Goal: Find specific page/section: Find specific page/section

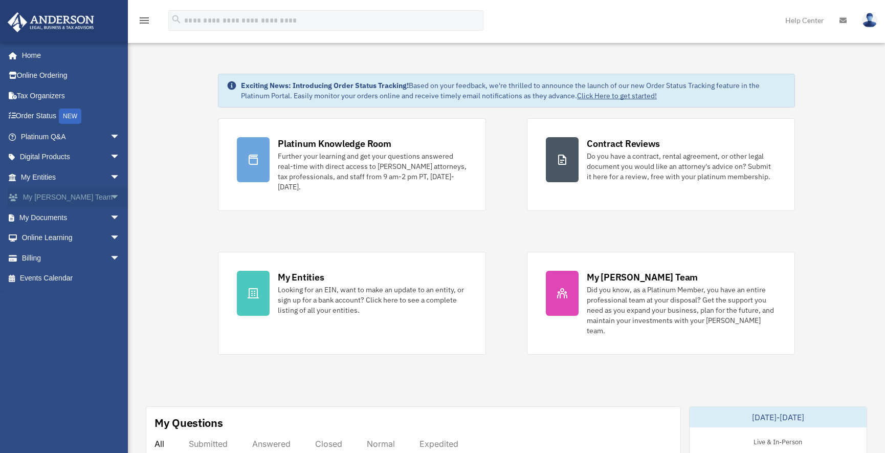
click at [110, 197] on span "arrow_drop_down" at bounding box center [120, 197] width 20 height 21
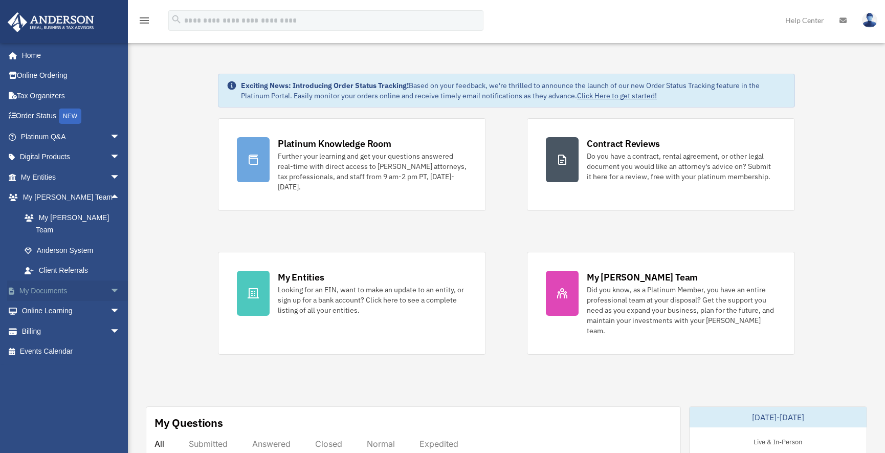
click at [56, 280] on link "My Documents arrow_drop_down" at bounding box center [71, 290] width 128 height 20
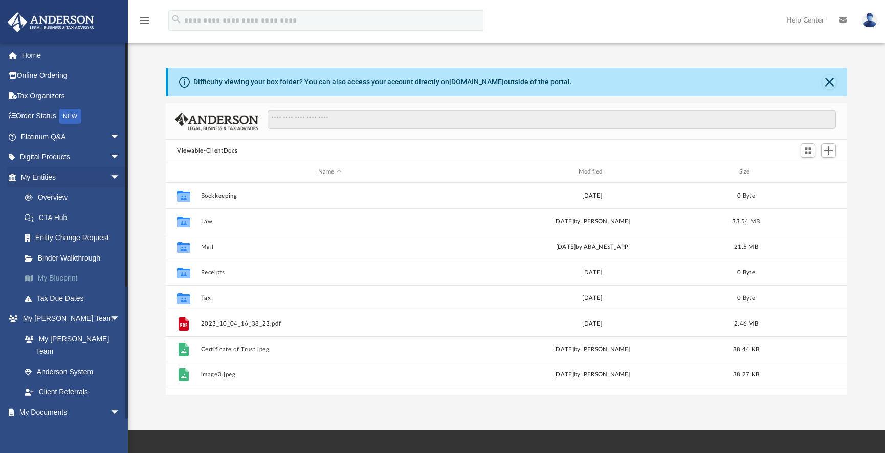
scroll to position [225, 674]
click at [76, 238] on link "Entity Change Request" at bounding box center [74, 238] width 121 height 20
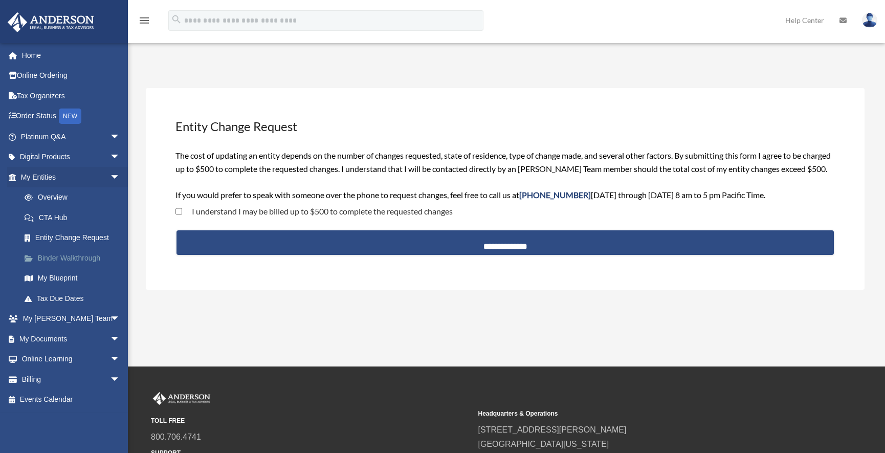
click at [52, 258] on link "Binder Walkthrough" at bounding box center [74, 258] width 121 height 20
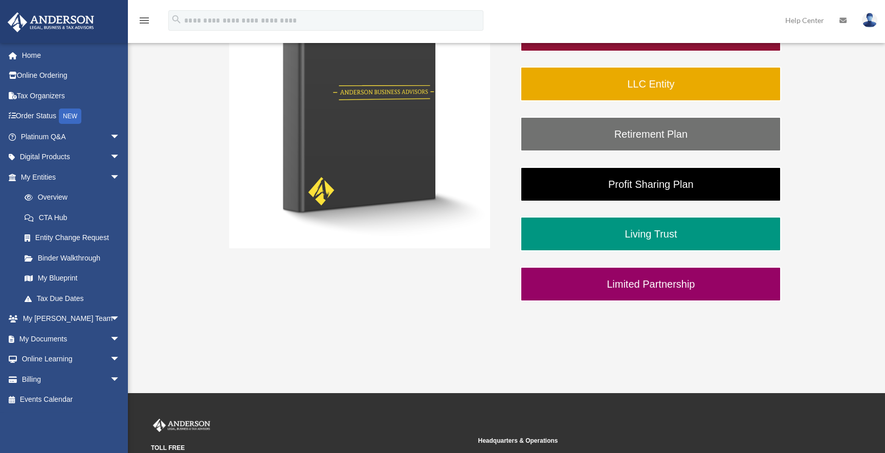
scroll to position [238, 0]
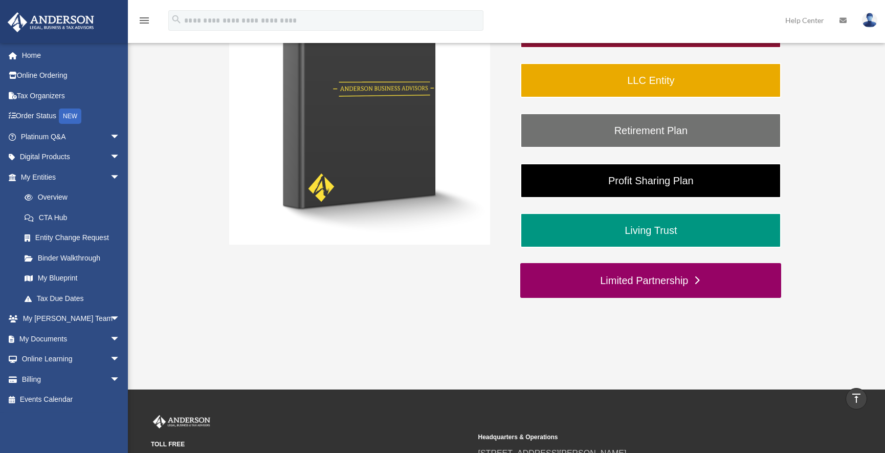
click at [665, 281] on link "Limited Partnership" at bounding box center [650, 280] width 261 height 35
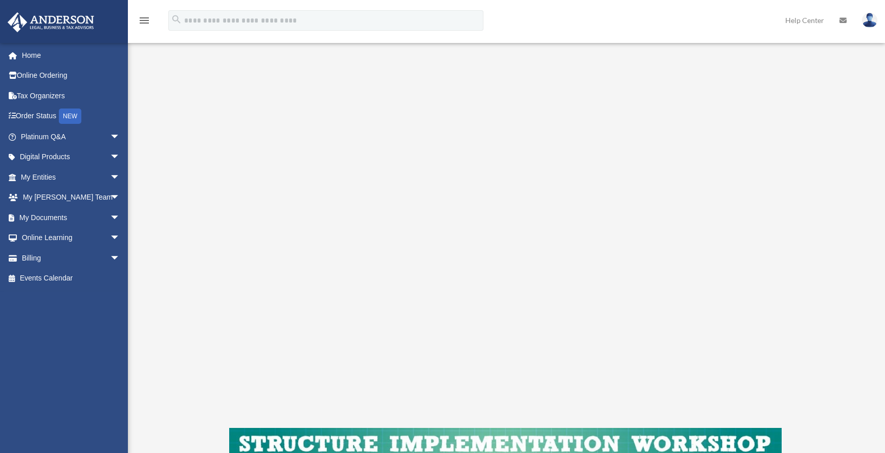
scroll to position [129, 0]
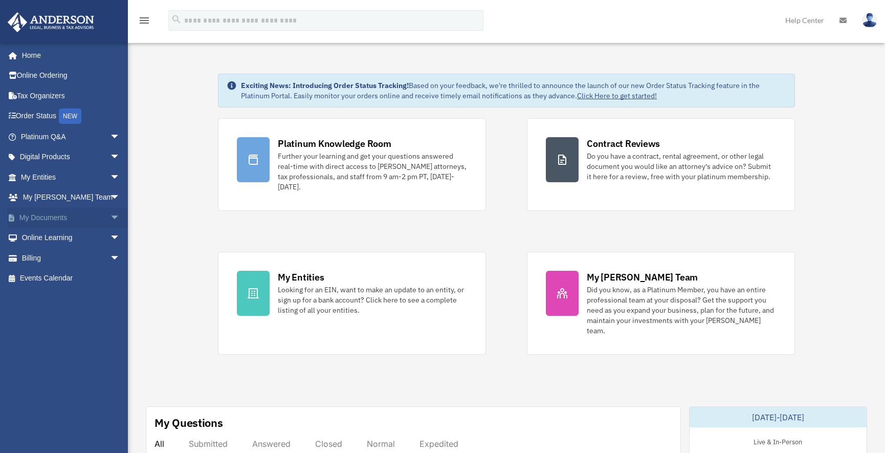
click at [55, 217] on link "My Documents arrow_drop_down" at bounding box center [71, 217] width 128 height 20
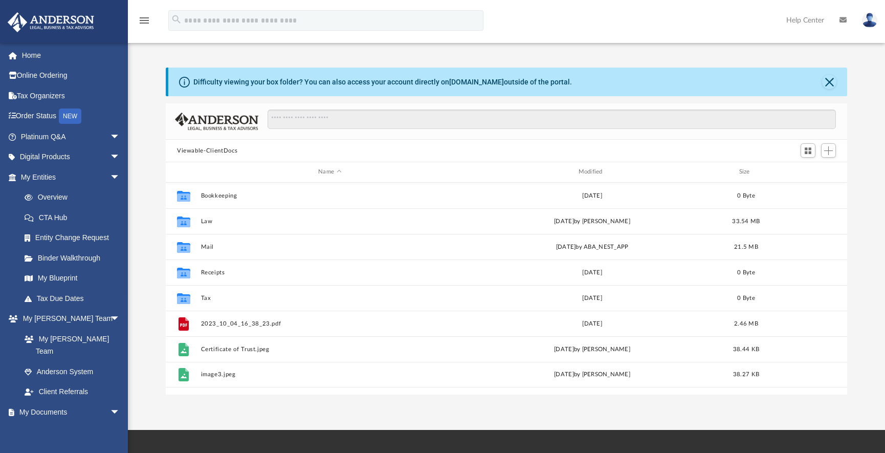
scroll to position [225, 674]
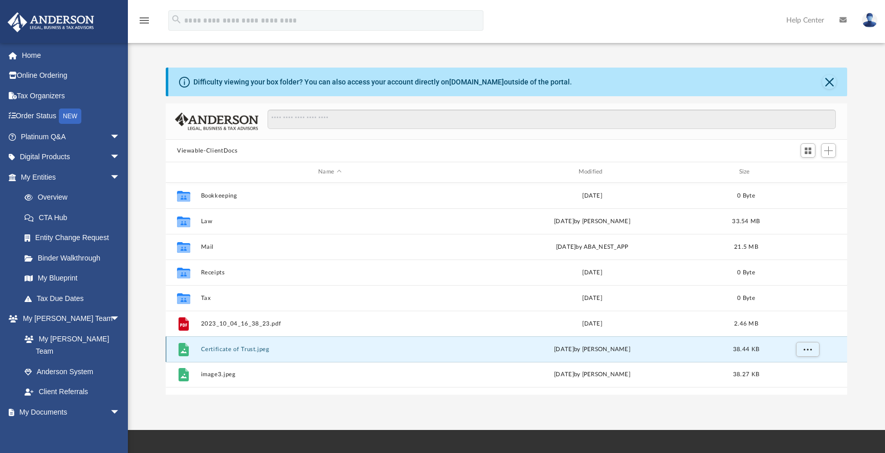
click at [262, 348] on button "Certificate of Trust.jpeg" at bounding box center [330, 349] width 258 height 7
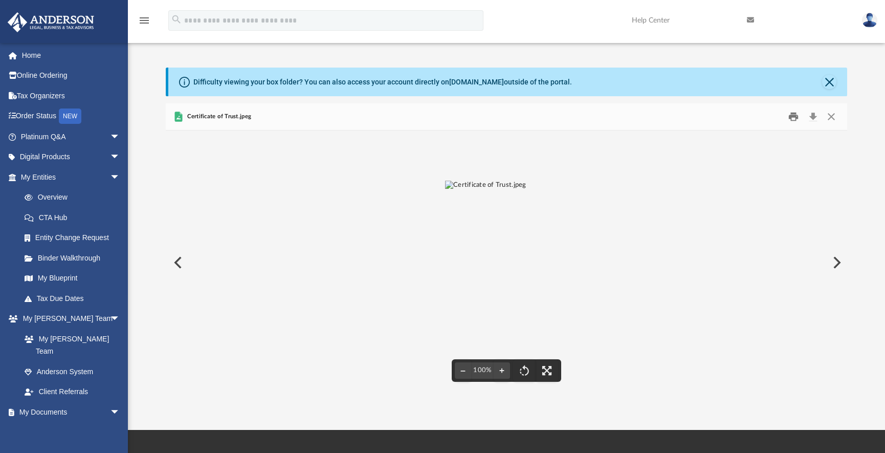
click at [793, 118] on button "Print" at bounding box center [794, 117] width 20 height 16
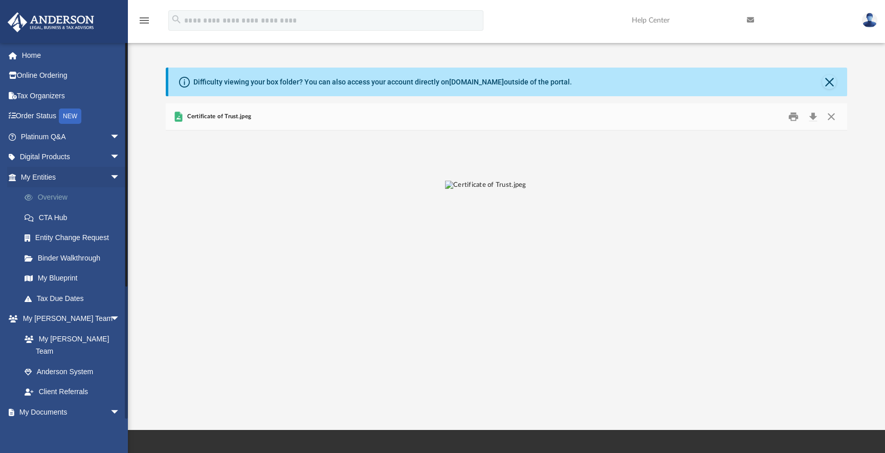
click at [56, 196] on link "Overview" at bounding box center [74, 197] width 121 height 20
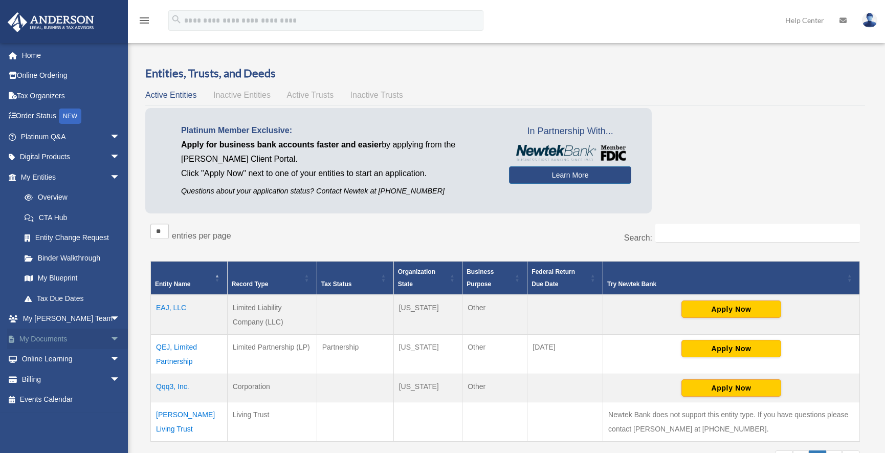
click at [110, 336] on span "arrow_drop_down" at bounding box center [120, 338] width 20 height 21
click at [67, 378] on link "Meeting Minutes" at bounding box center [74, 379] width 121 height 20
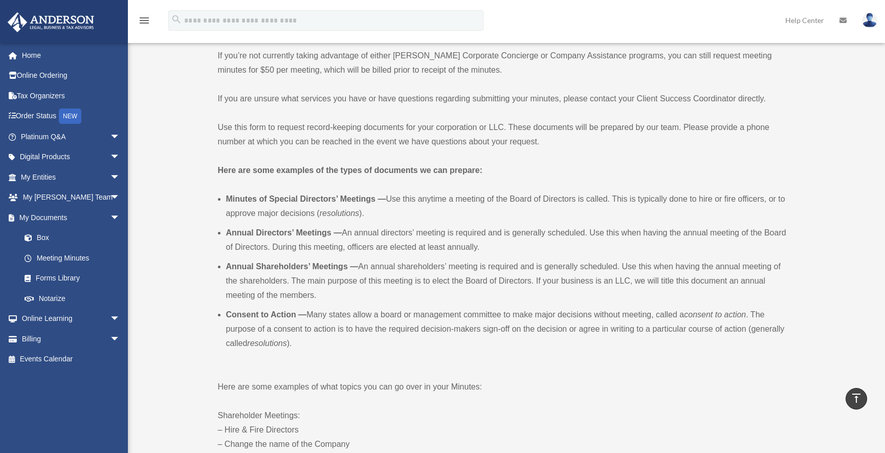
scroll to position [161, 0]
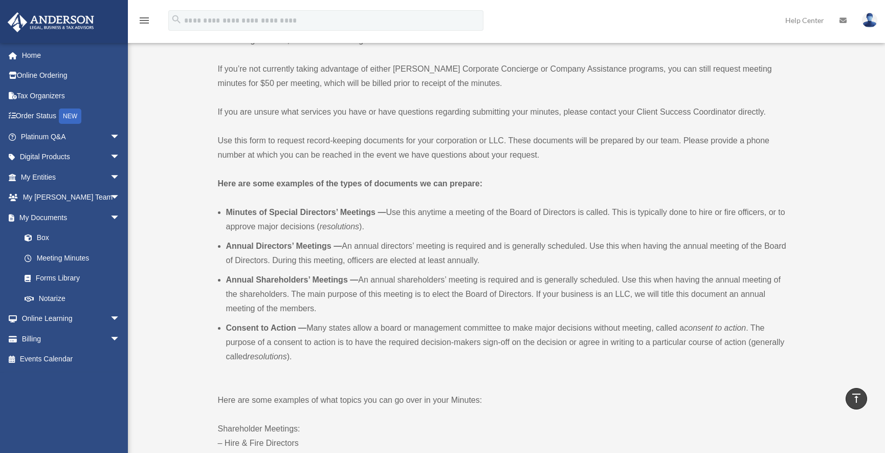
click at [146, 21] on icon "menu" at bounding box center [144, 20] width 12 height 12
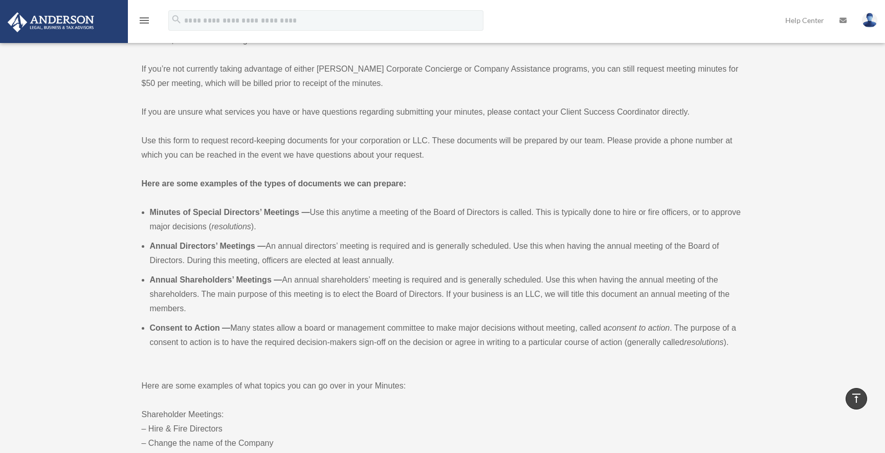
click at [145, 22] on icon "menu" at bounding box center [144, 20] width 12 height 12
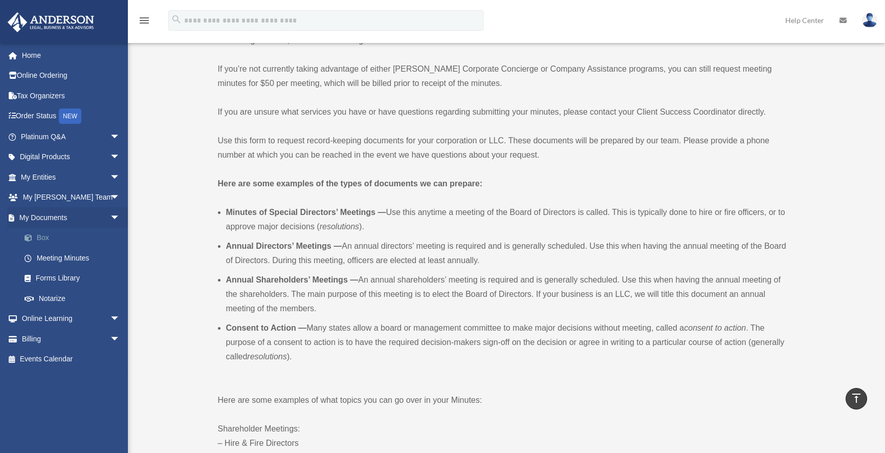
click at [41, 236] on link "Box" at bounding box center [74, 238] width 121 height 20
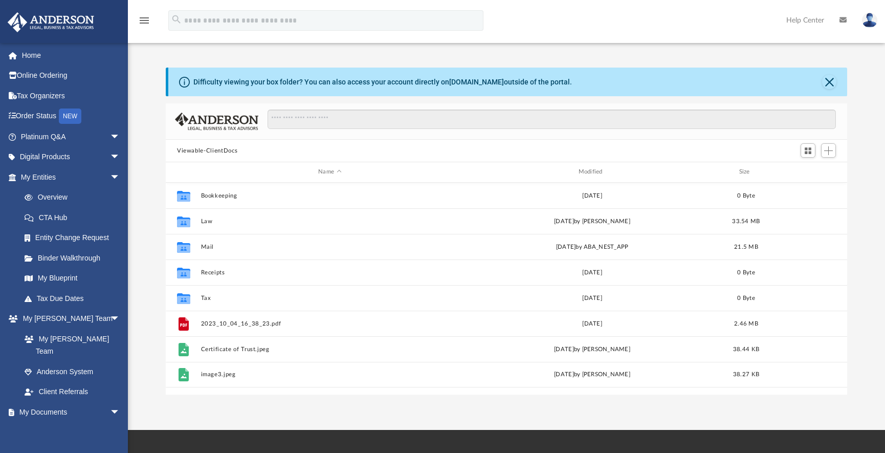
scroll to position [225, 674]
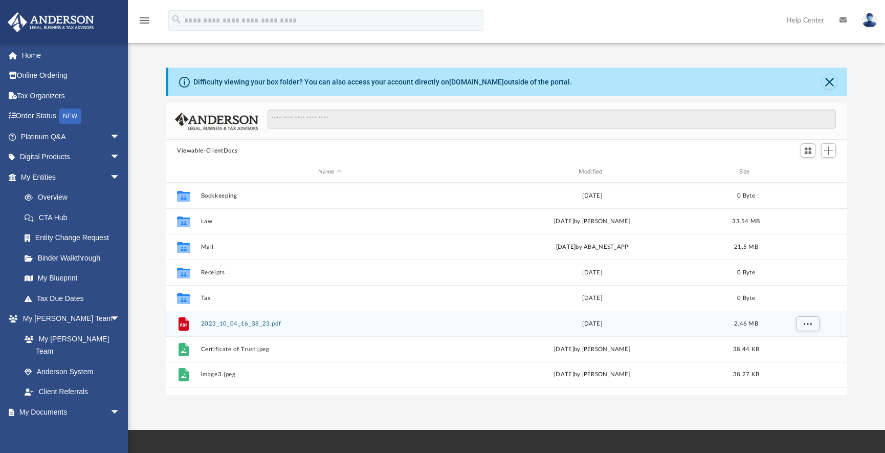
click at [183, 325] on icon "grid" at bounding box center [183, 324] width 7 height 3
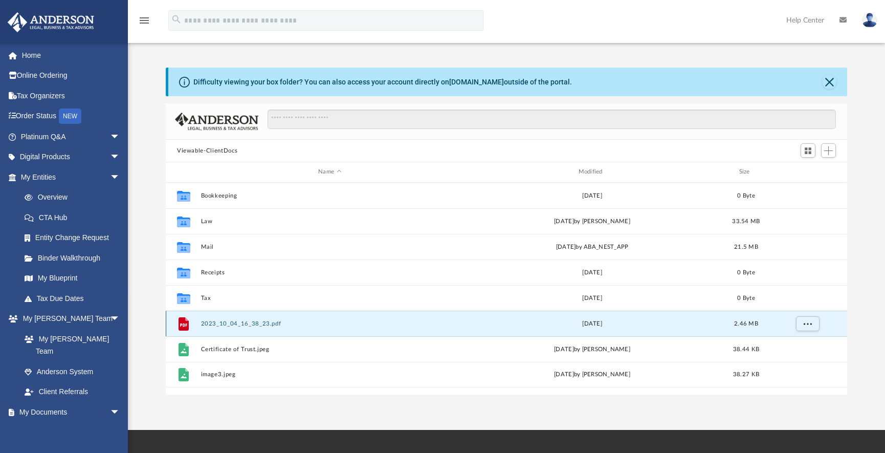
click at [182, 324] on icon "grid" at bounding box center [184, 323] width 10 height 13
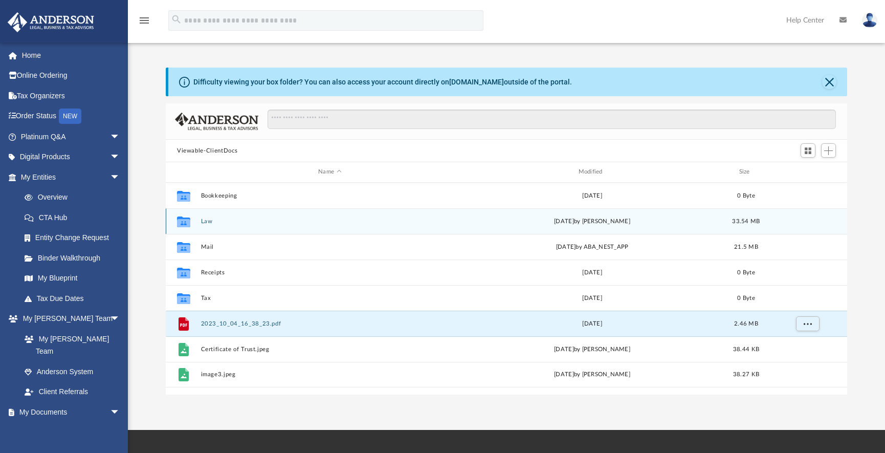
drag, startPoint x: 182, startPoint y: 323, endPoint x: 406, endPoint y: 226, distance: 244.2
click at [406, 226] on div "Collaborated Folder Law [DATE] by [PERSON_NAME] 33.54 MB" at bounding box center [506, 221] width 681 height 26
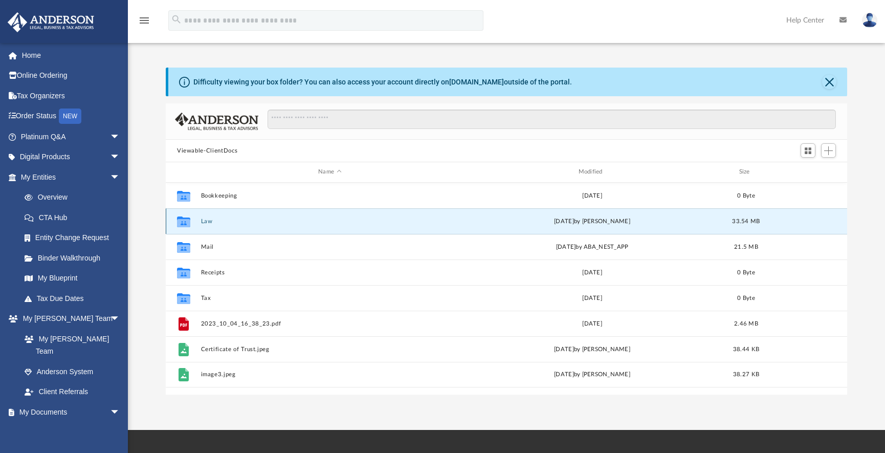
click at [208, 222] on button "Law" at bounding box center [330, 221] width 258 height 7
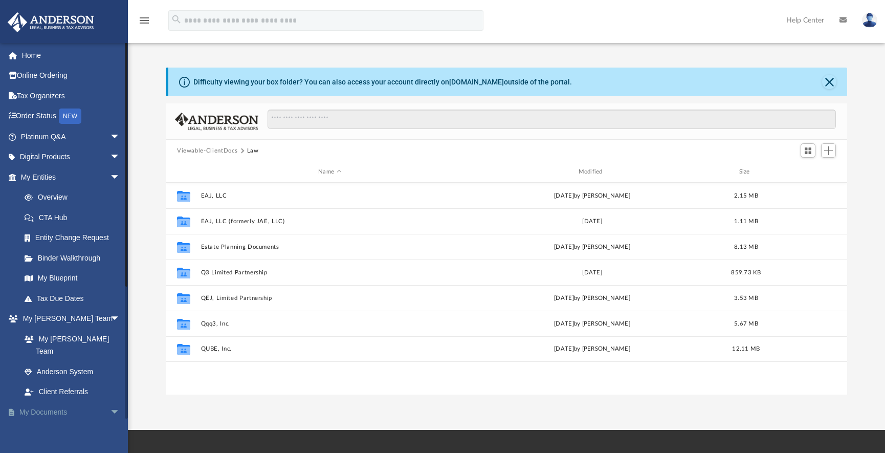
click at [110, 402] on span "arrow_drop_down" at bounding box center [120, 412] width 20 height 21
click at [60, 402] on link "My Documents arrow_drop_up" at bounding box center [71, 412] width 128 height 20
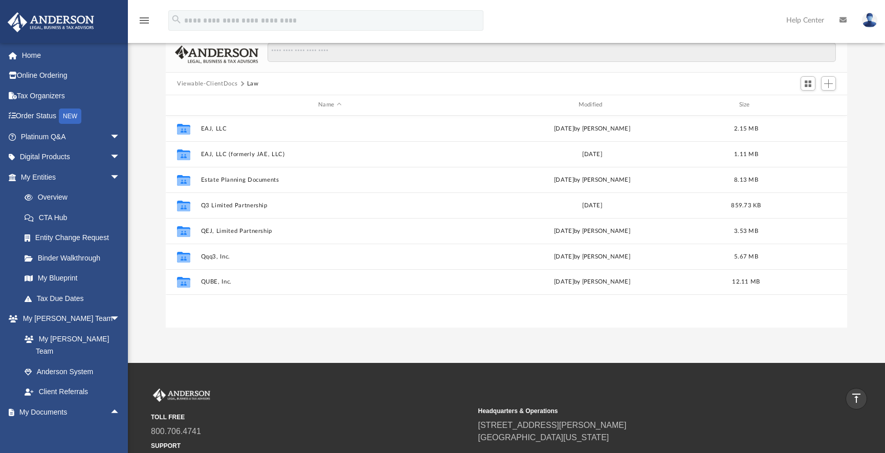
scroll to position [63, 0]
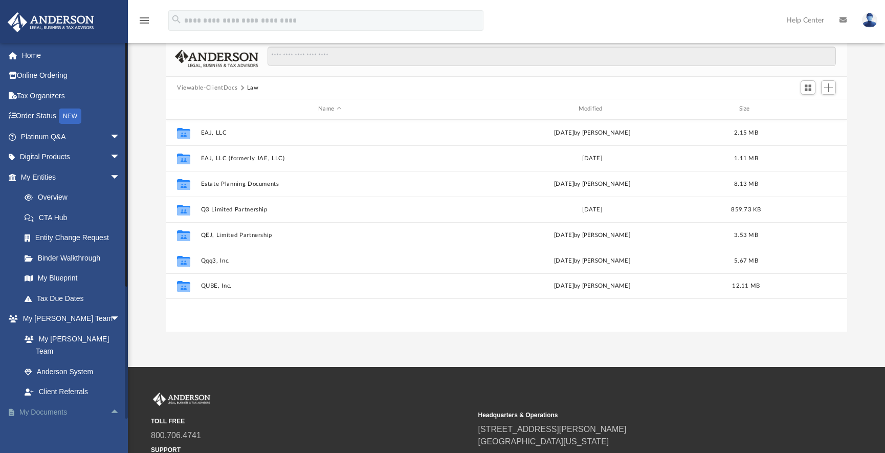
click at [110, 402] on span "arrow_drop_up" at bounding box center [120, 412] width 20 height 21
click at [75, 115] on div "NEW" at bounding box center [70, 115] width 23 height 15
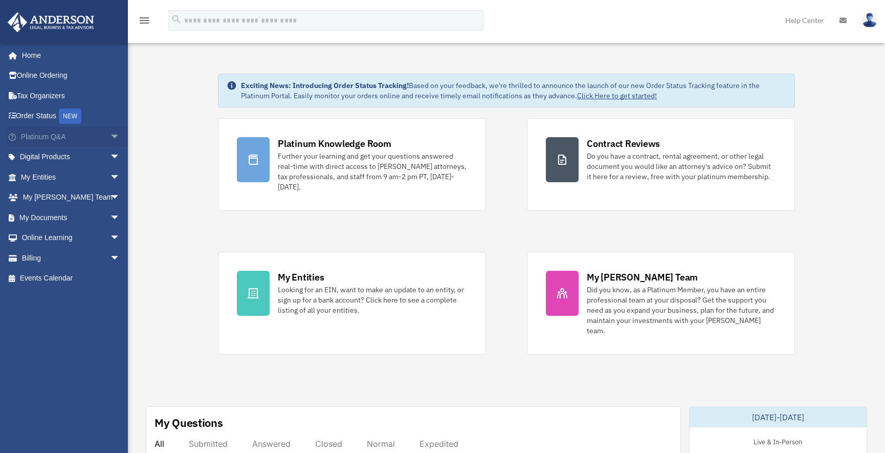
click at [52, 136] on link "Platinum Q&A arrow_drop_down" at bounding box center [71, 136] width 128 height 20
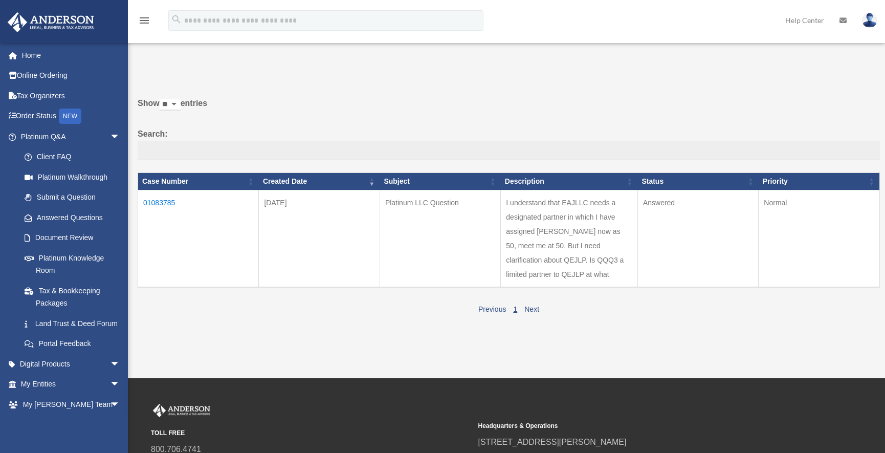
scroll to position [3, 0]
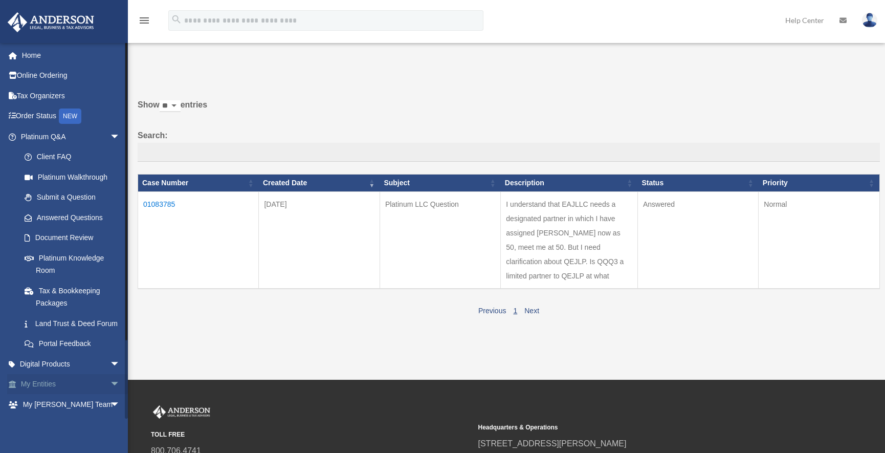
click at [110, 395] on span "arrow_drop_down" at bounding box center [120, 384] width 20 height 21
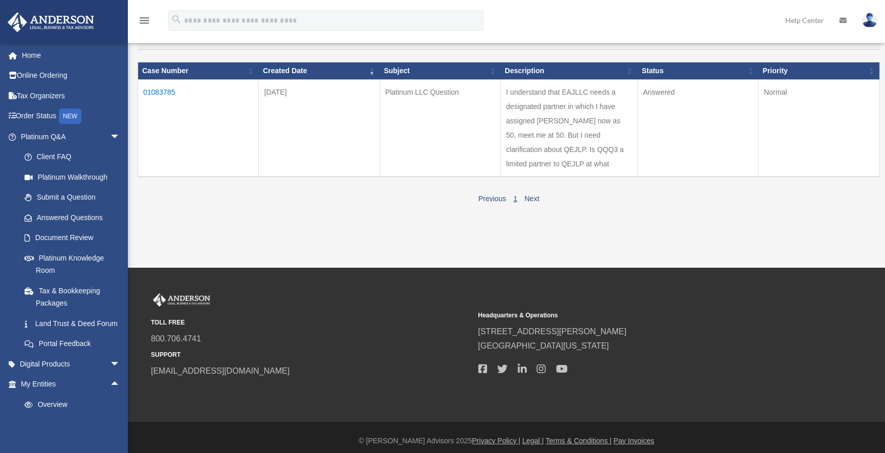
scroll to position [121, 0]
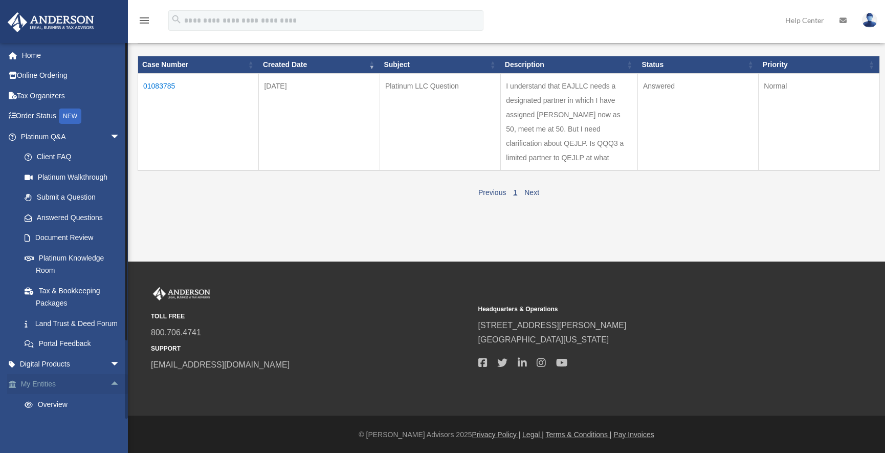
click at [47, 394] on link "My Entities arrow_drop_up" at bounding box center [71, 384] width 128 height 20
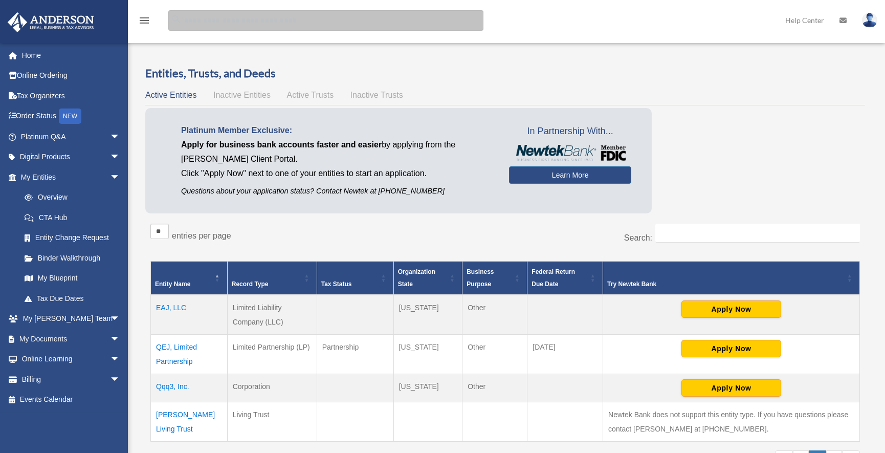
click at [186, 23] on input "search" at bounding box center [325, 20] width 315 height 20
type input "**********"
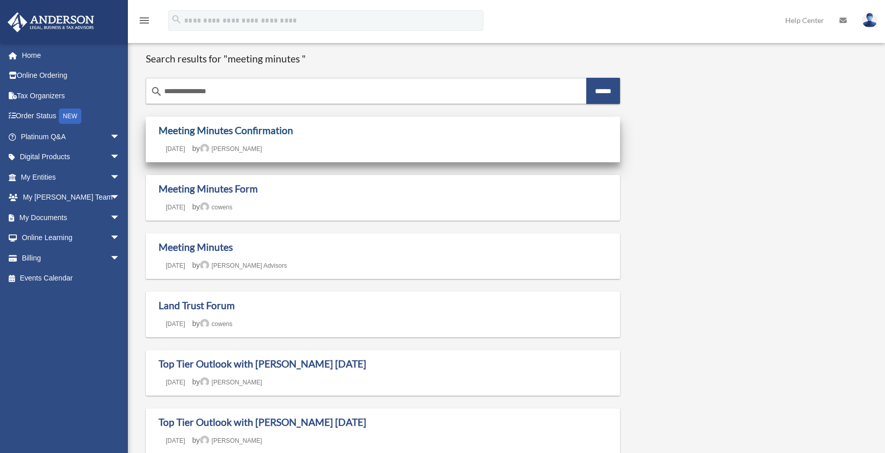
click at [219, 130] on link "Meeting Minutes Confirmation" at bounding box center [226, 130] width 135 height 12
